Goal: Task Accomplishment & Management: Manage account settings

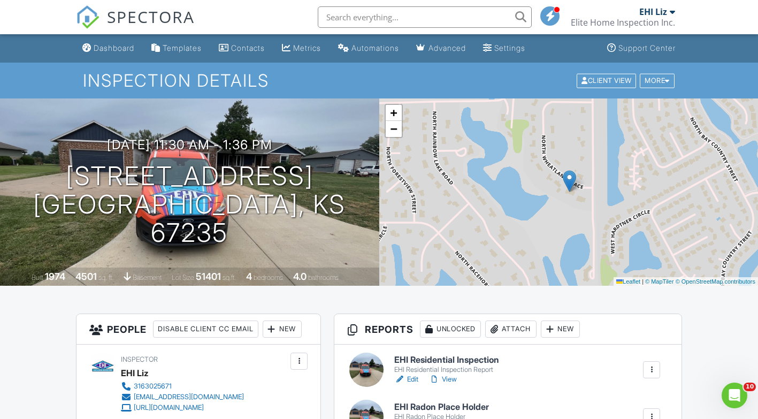
click at [120, 50] on div "Dashboard" at bounding box center [114, 47] width 41 height 9
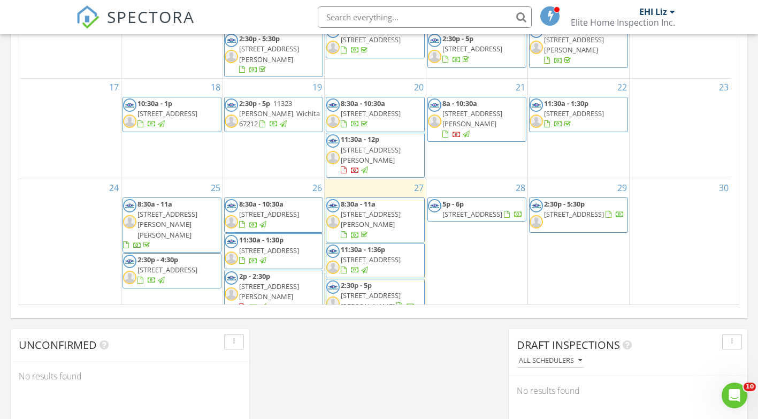
scroll to position [688, 0]
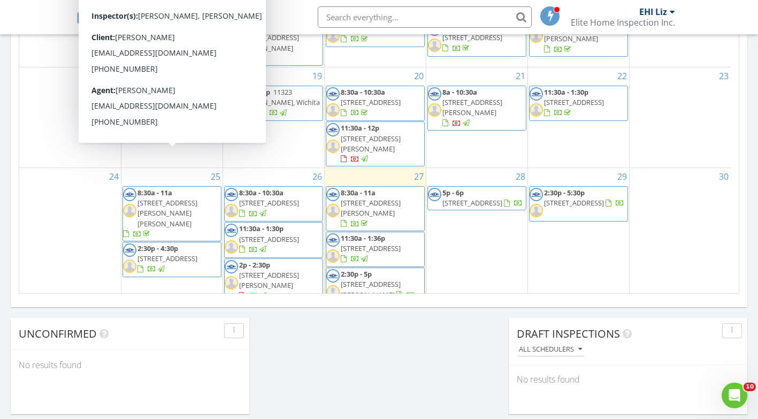
click at [145, 188] on span "8:30a - 11a 417 W Wilson Ave, Viola 67149" at bounding box center [172, 214] width 98 height 52
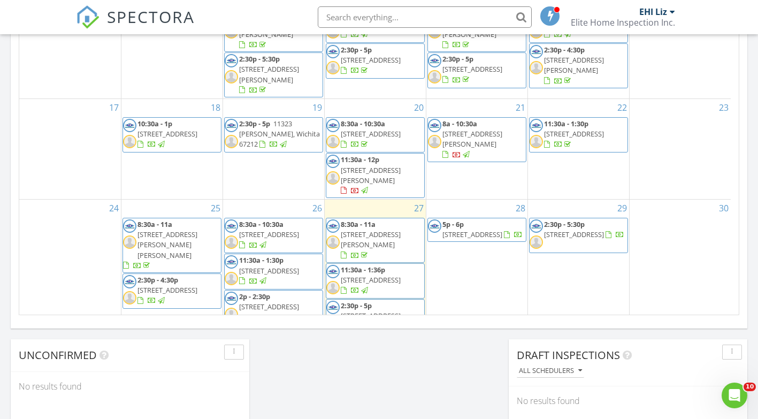
scroll to position [112, 0]
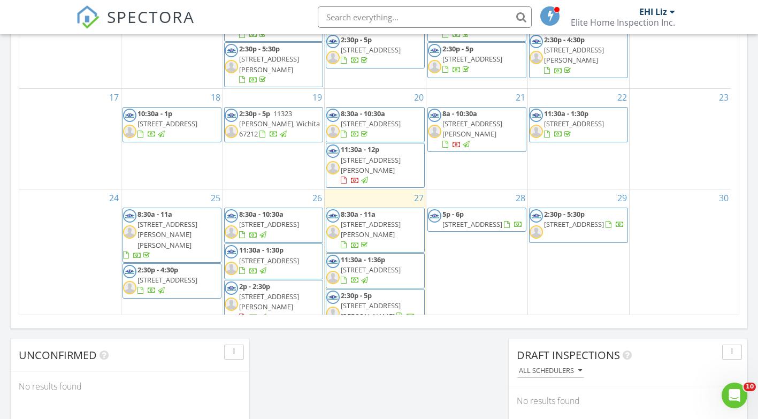
click at [370, 301] on span "236 N Elizabeth St, Wichita 67203" at bounding box center [371, 311] width 60 height 20
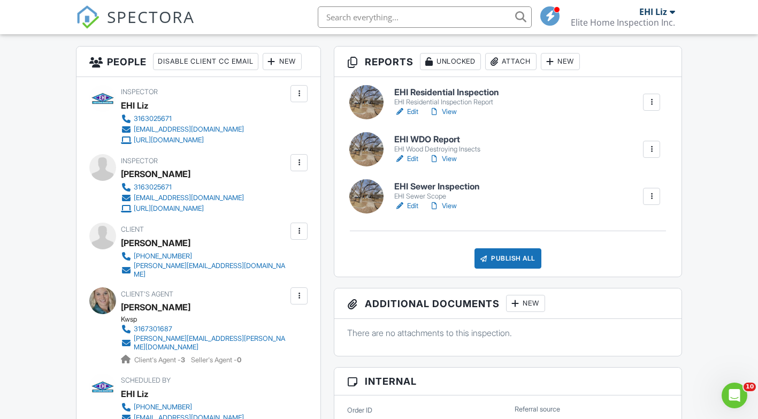
click at [580, 64] on div "New" at bounding box center [560, 61] width 39 height 17
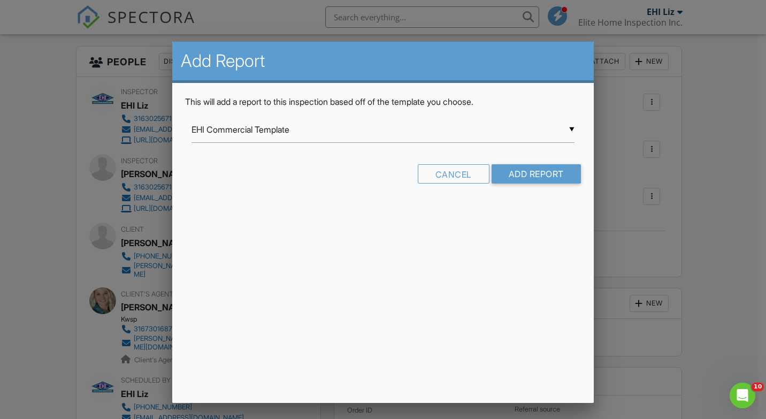
click at [571, 128] on div "▼ EHI Commercial Template EHI Commercial Template EHI Multi-Unit Apartment EHI …" at bounding box center [382, 130] width 383 height 26
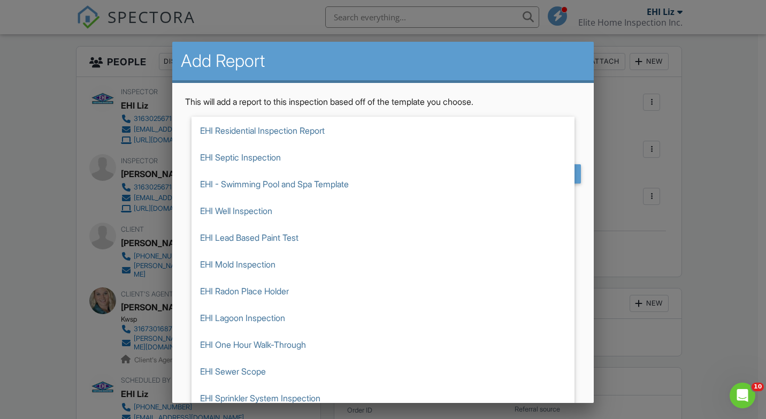
scroll to position [107, 0]
click at [241, 290] on span "EHI Radon Place Holder" at bounding box center [382, 290] width 383 height 27
type input "EHI Radon Place Holder"
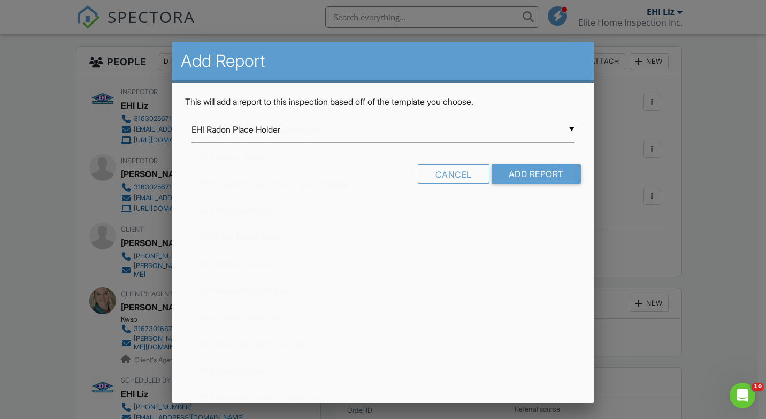
scroll to position [152, 0]
click at [509, 173] on input "Add Report" at bounding box center [535, 173] width 89 height 19
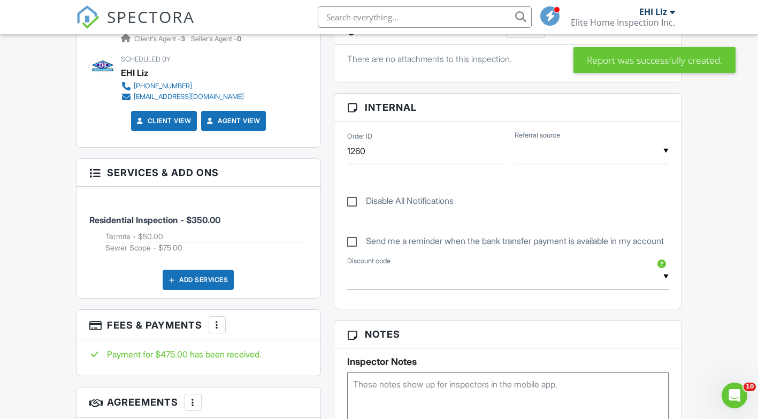
click at [195, 270] on div "Add Services" at bounding box center [198, 280] width 71 height 20
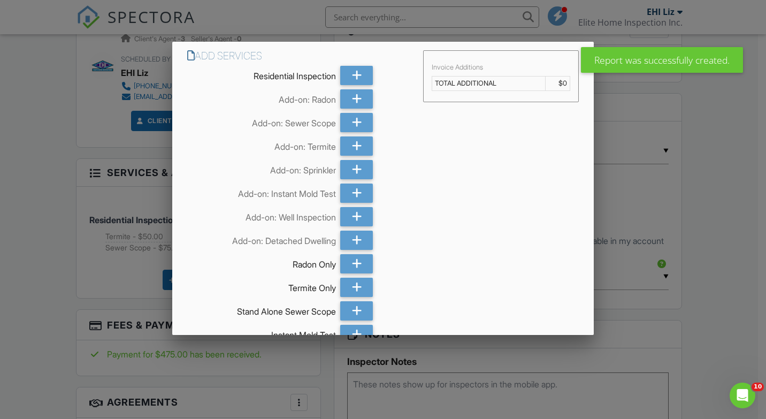
click at [346, 98] on div at bounding box center [356, 98] width 33 height 19
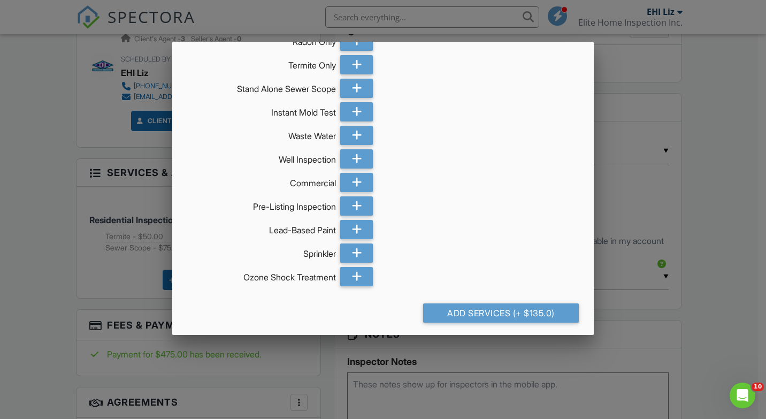
scroll to position [227, 0]
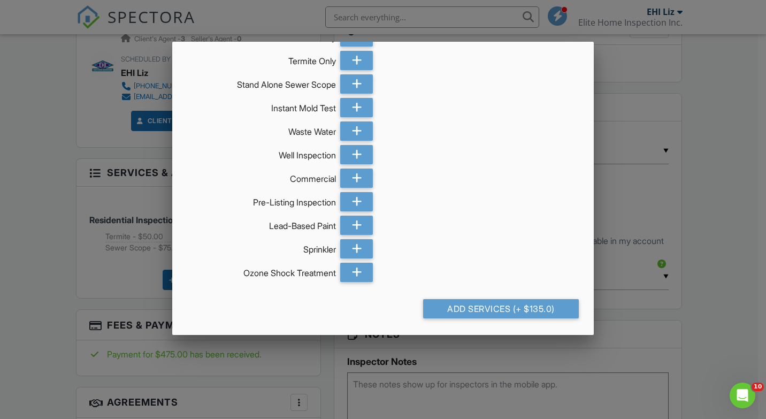
click at [487, 310] on div "Add Services (+ $135.0)" at bounding box center [501, 308] width 156 height 19
